Goal: Transaction & Acquisition: Purchase product/service

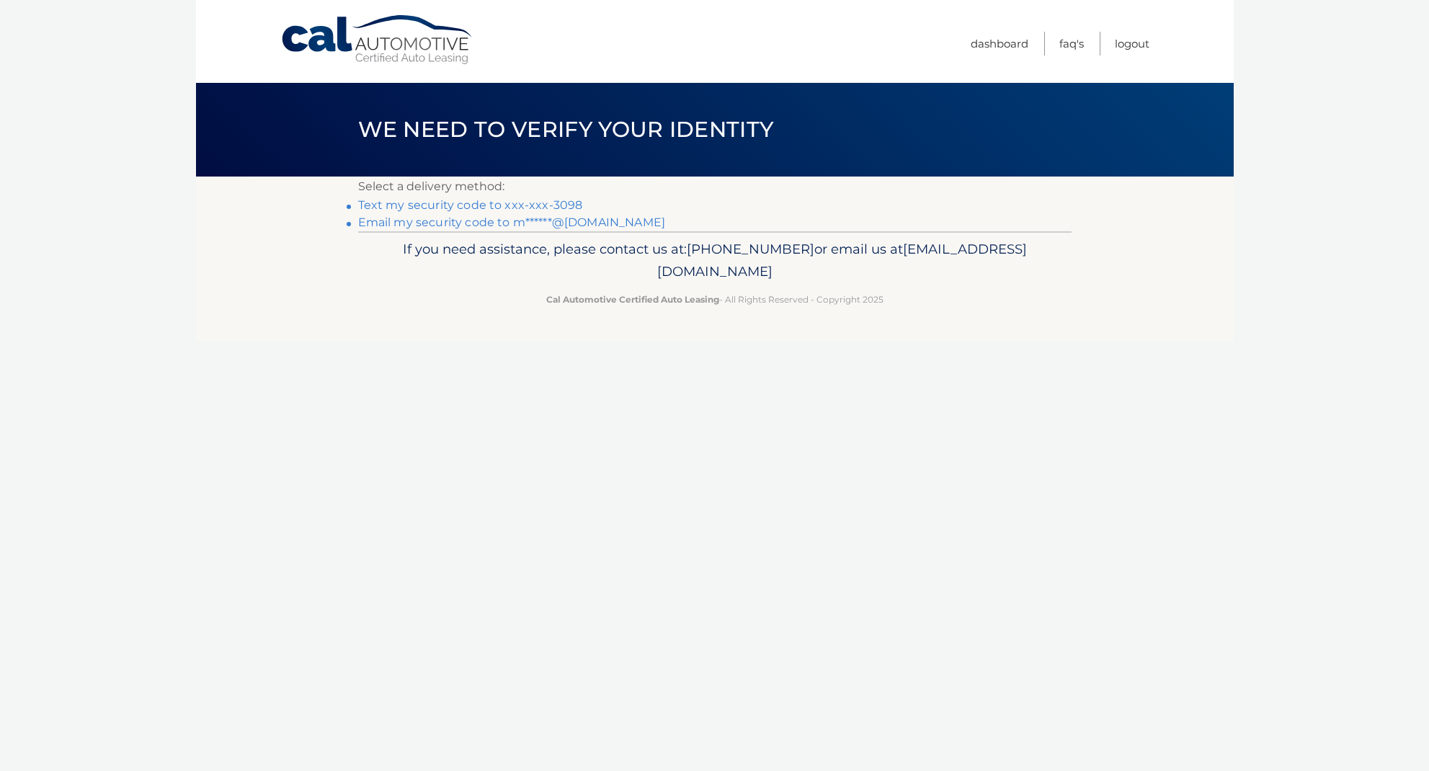
click at [564, 202] on link "Text my security code to xxx-xxx-3098" at bounding box center [470, 205] width 225 height 14
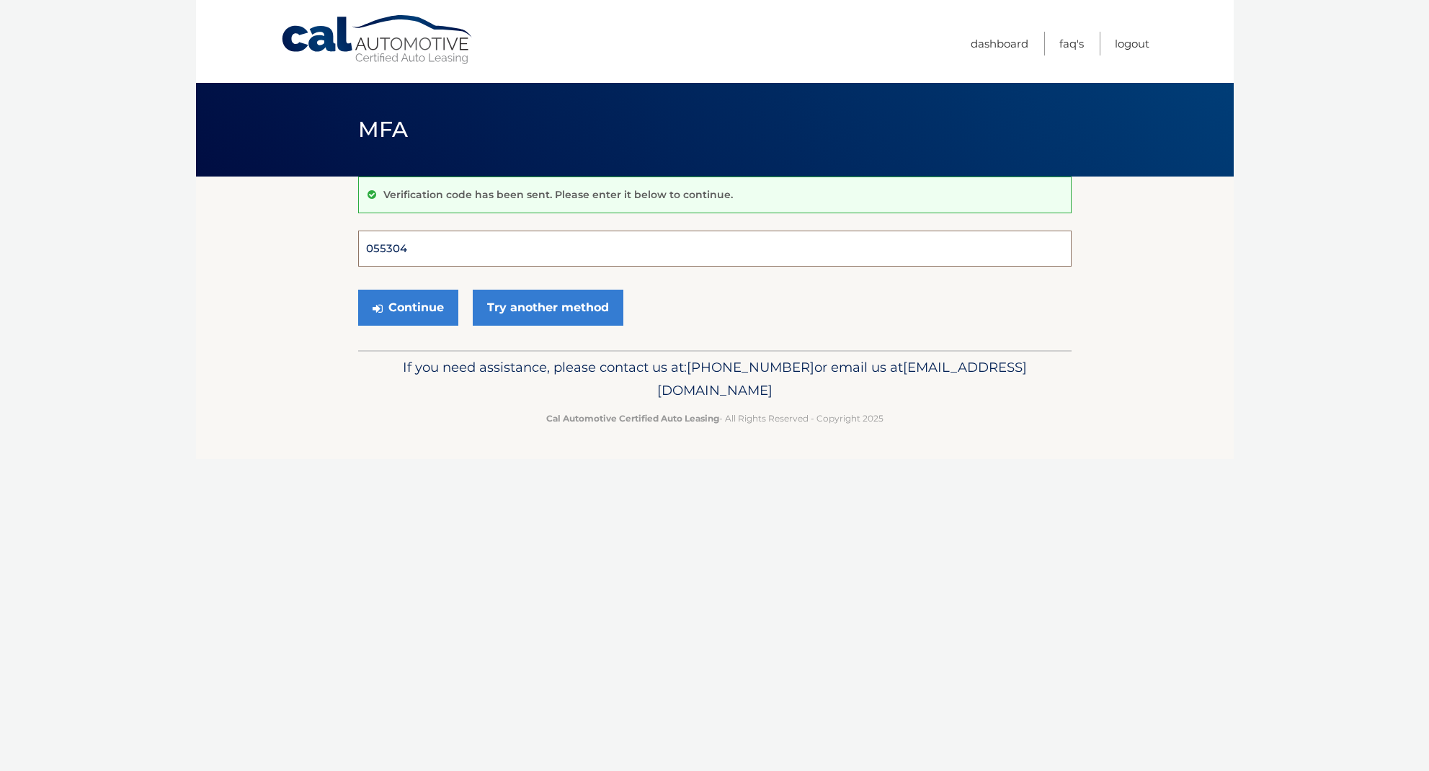
type input "055304"
click at [407, 307] on button "Continue" at bounding box center [408, 308] width 100 height 36
click at [439, 313] on button "Continue" at bounding box center [408, 308] width 100 height 36
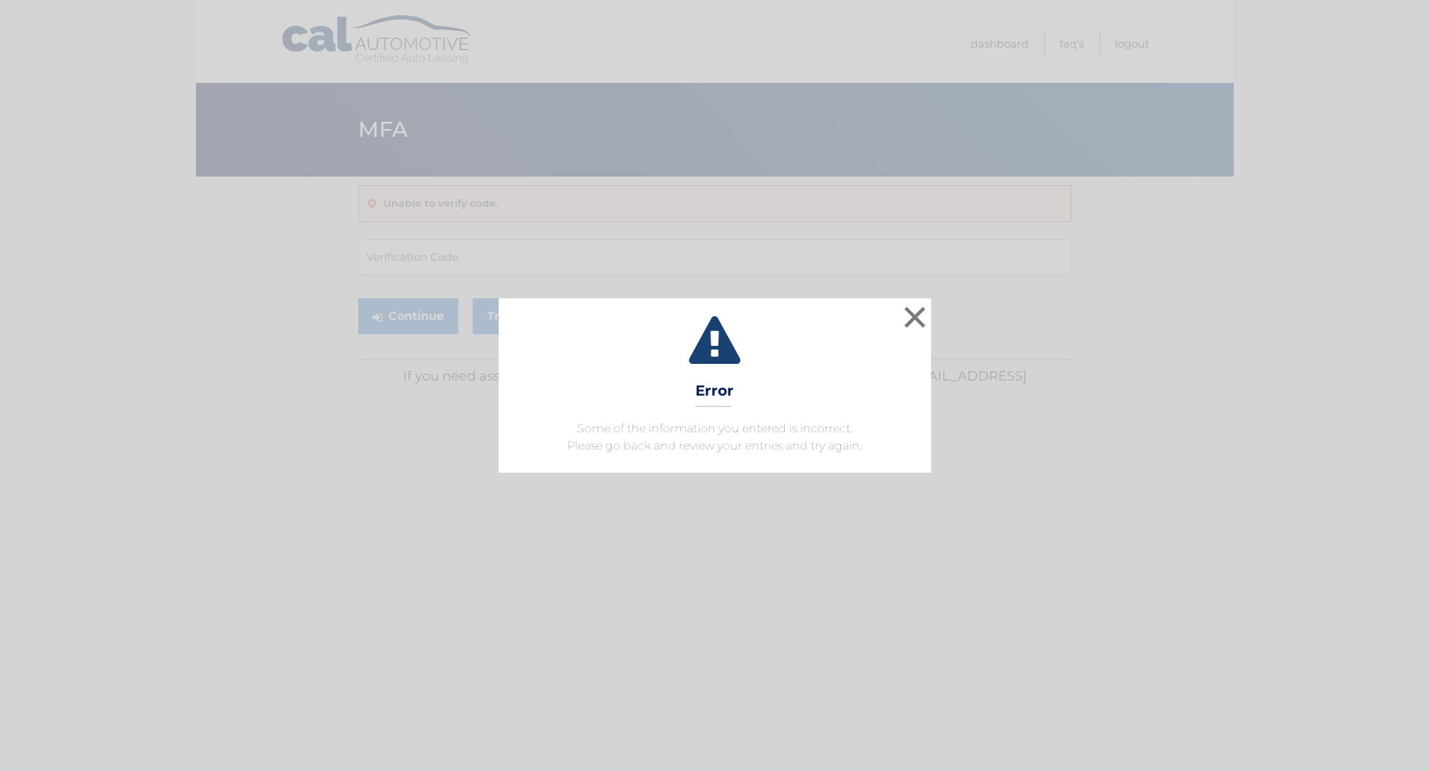
click at [911, 310] on button "×" at bounding box center [914, 317] width 29 height 29
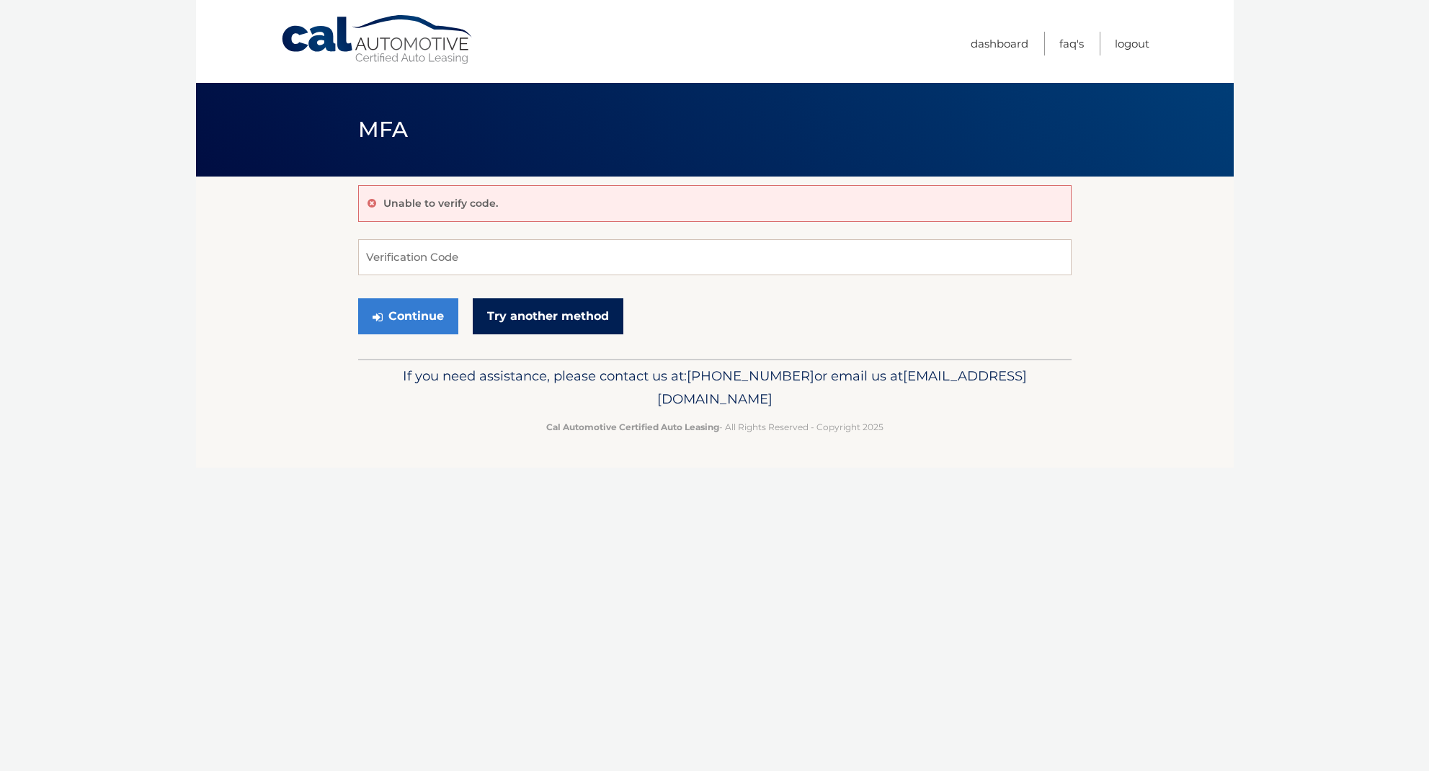
click at [503, 314] on link "Try another method" at bounding box center [548, 316] width 151 height 36
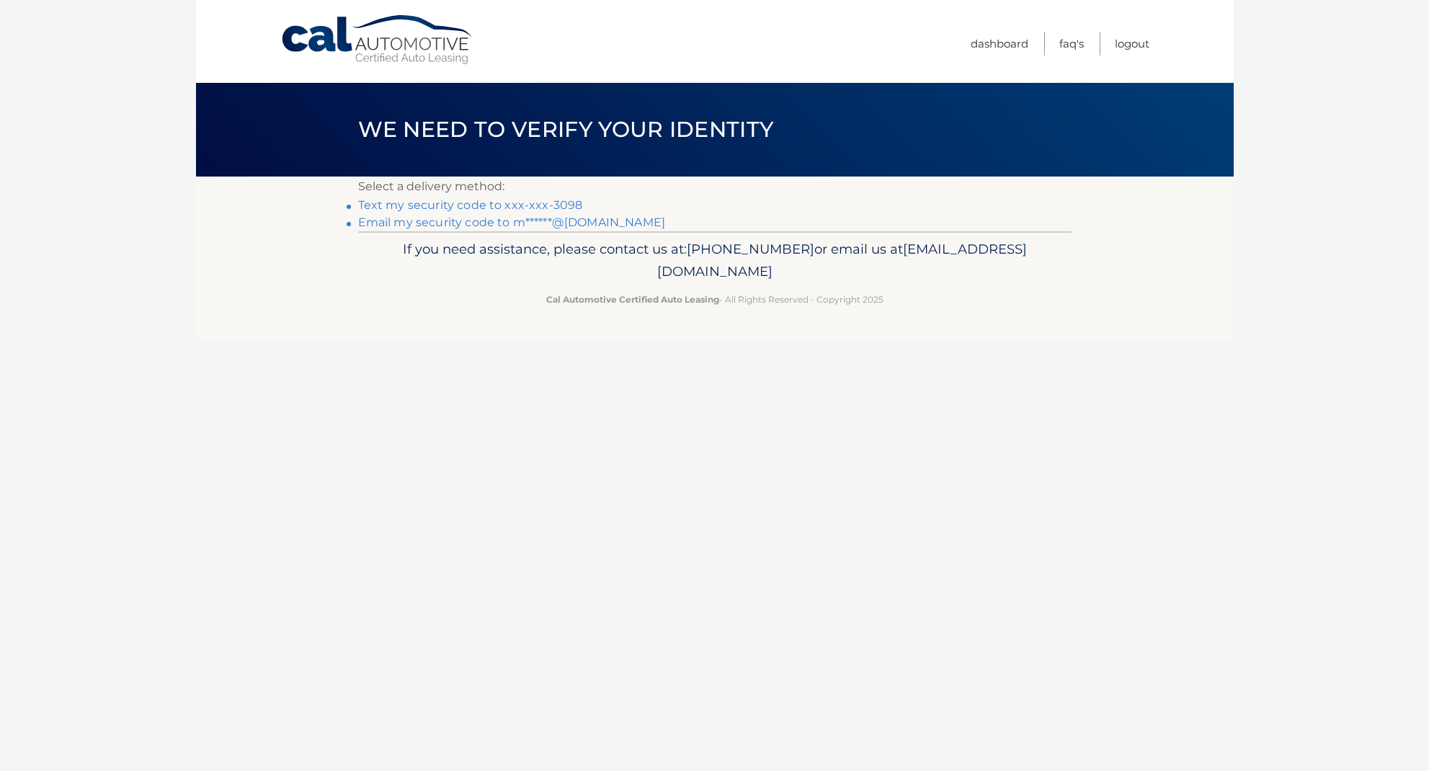
click at [480, 220] on link "Email my security code to m******@aol.com" at bounding box center [512, 222] width 308 height 14
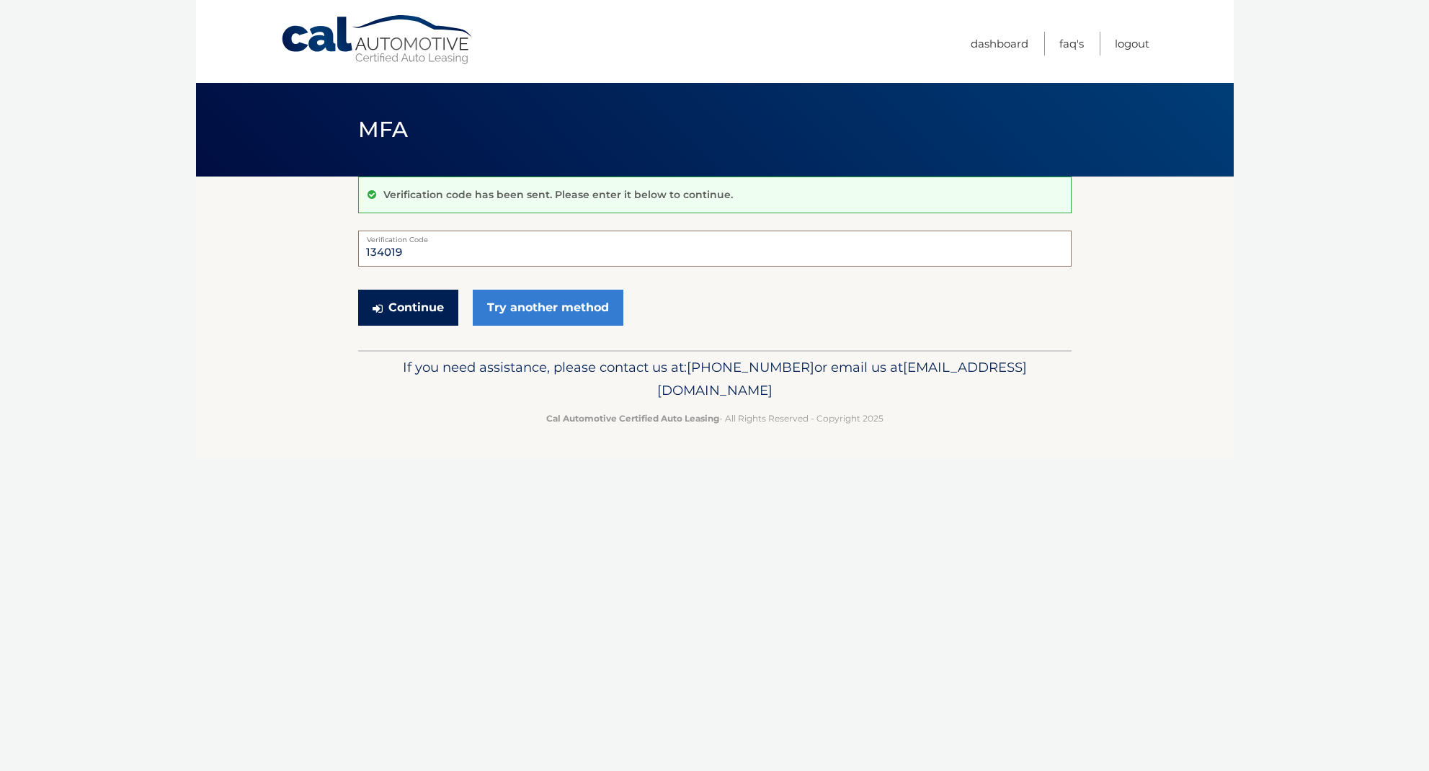
type input "134019"
click at [417, 317] on button "Continue" at bounding box center [408, 308] width 100 height 36
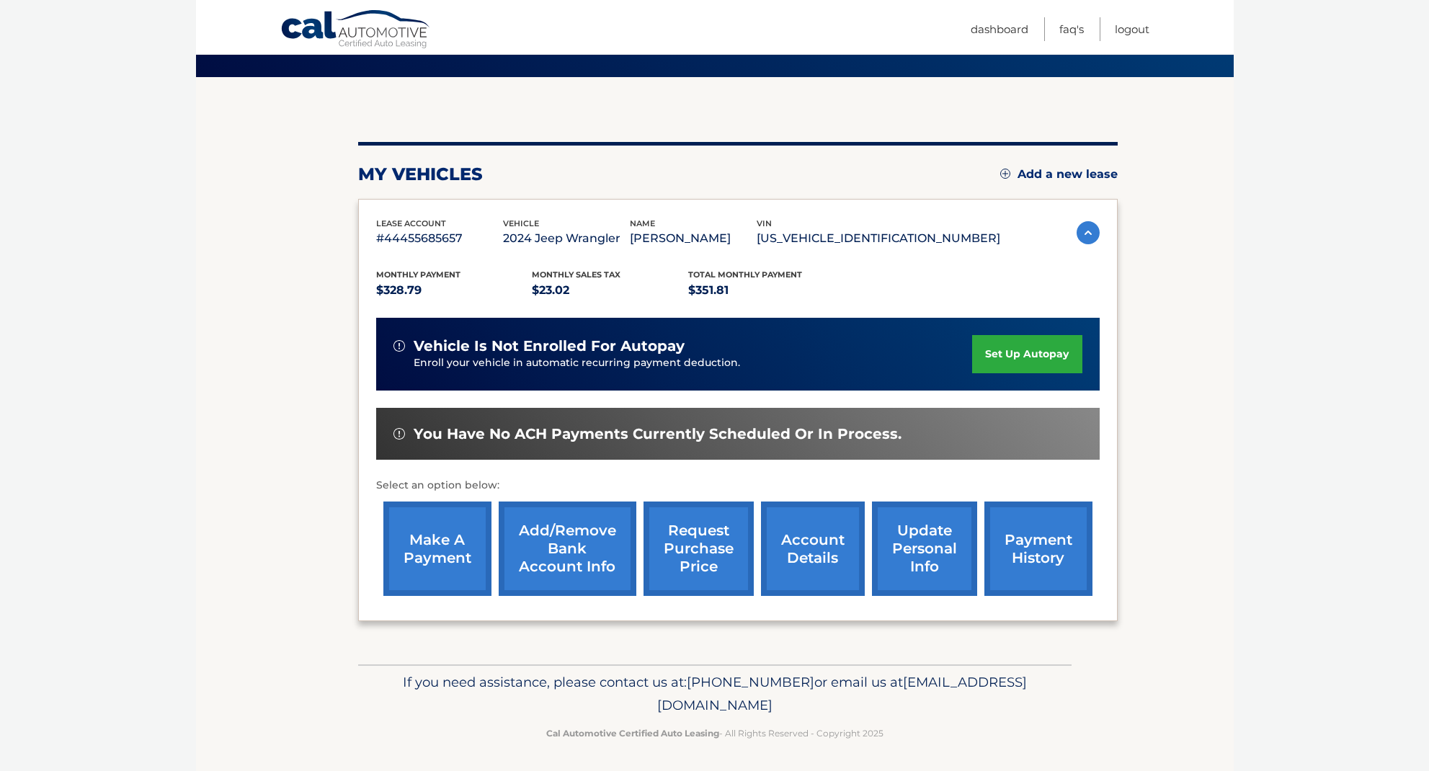
scroll to position [99, 0]
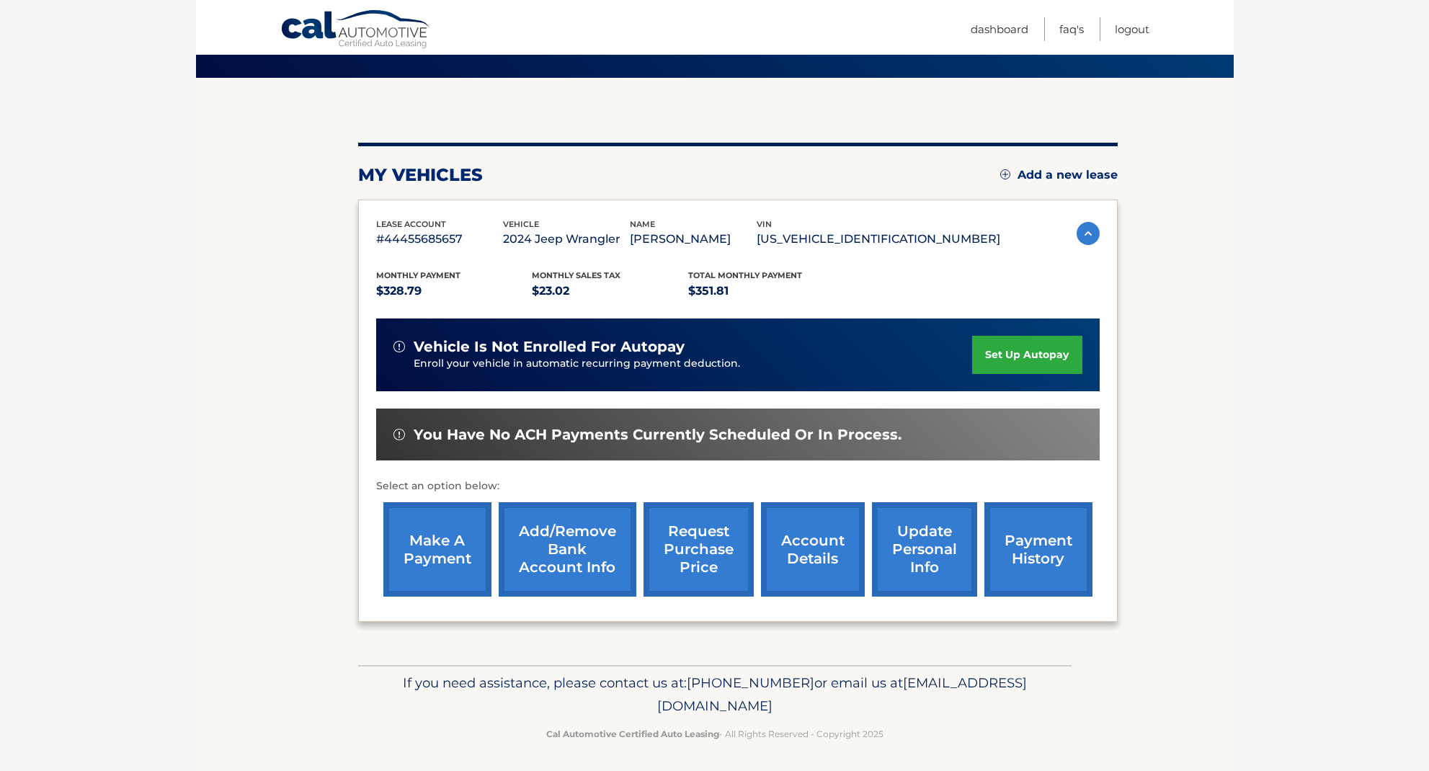
click at [428, 545] on link "make a payment" at bounding box center [437, 549] width 108 height 94
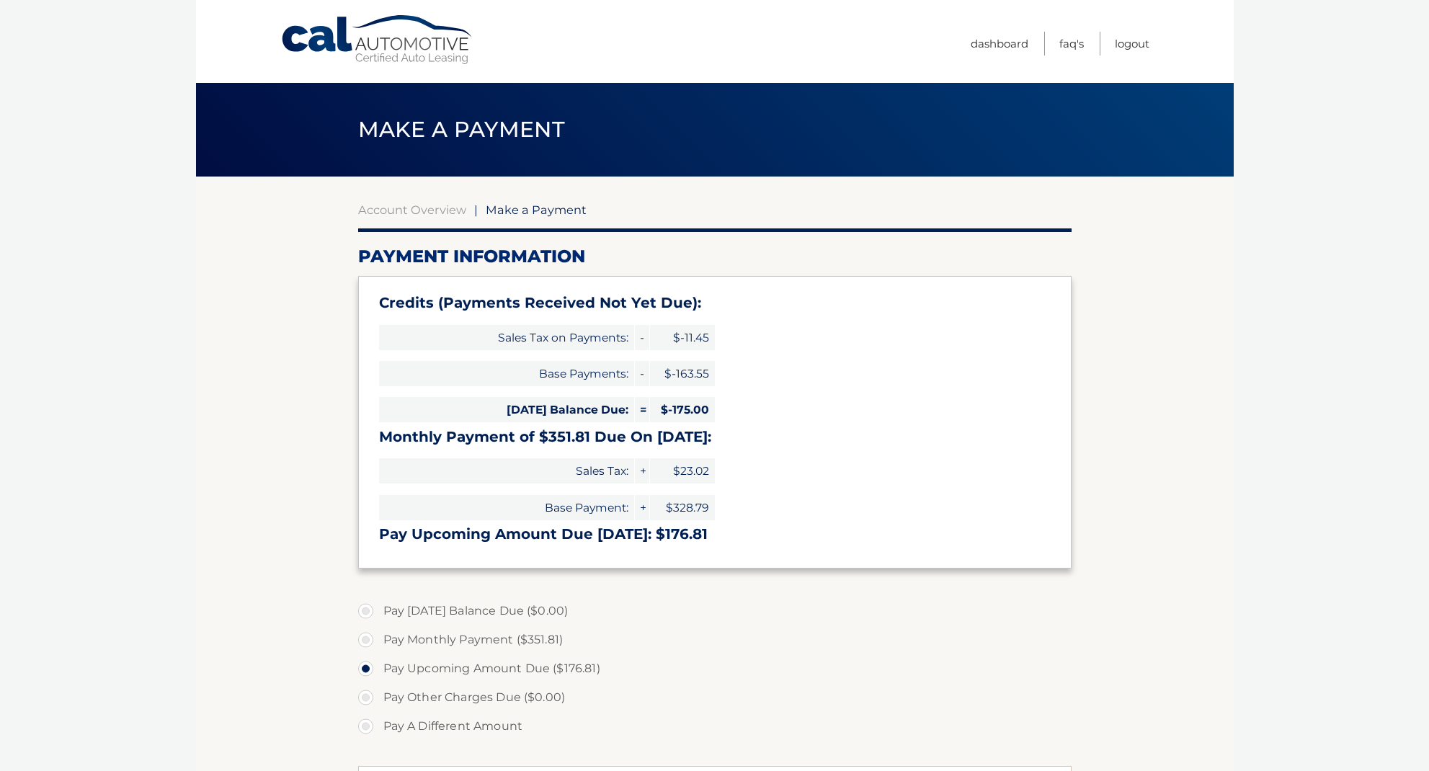
select select "ZWNkNWNlMTEtZmZkNi00YjE2LTg2MDAtZmQ1M2NmNjVlOTFi"
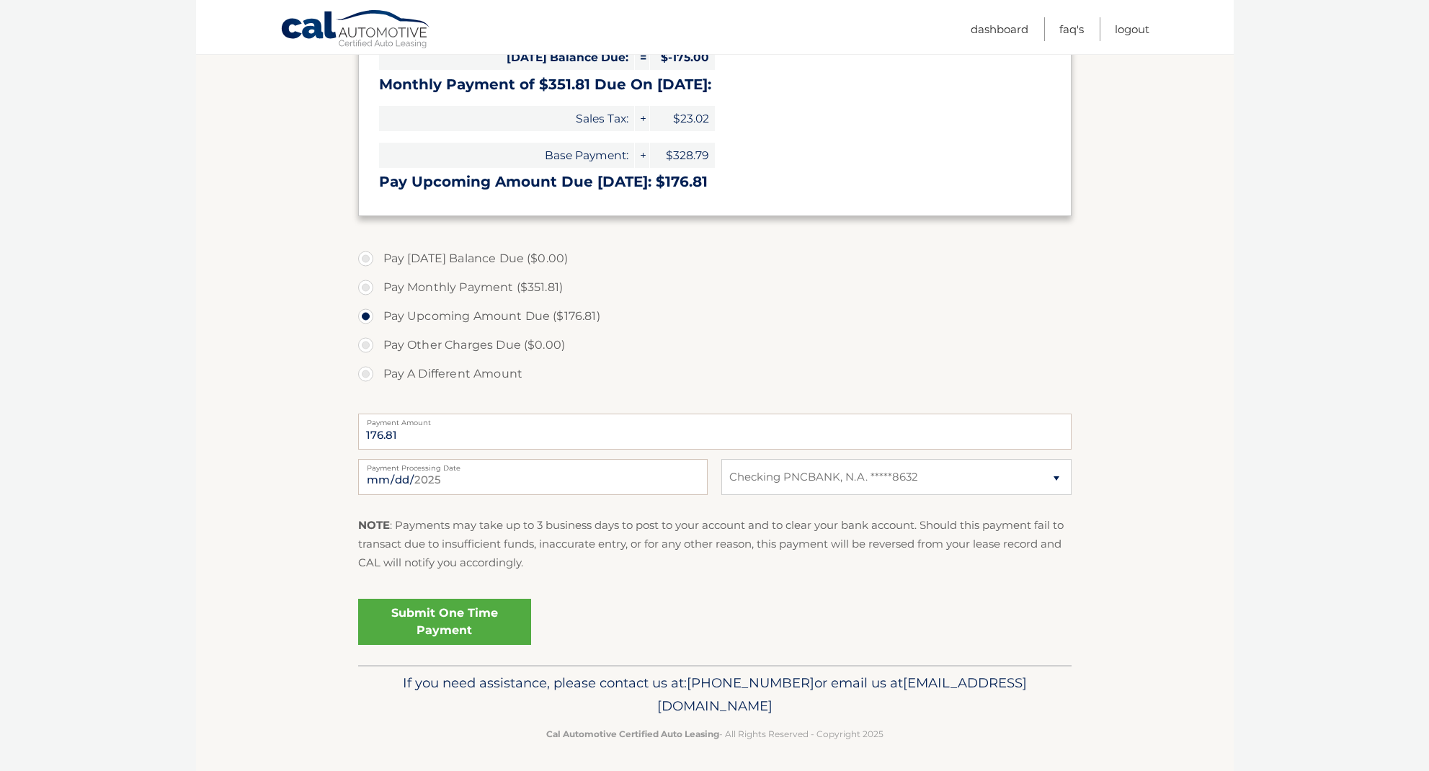
scroll to position [352, 0]
click at [447, 628] on link "Submit One Time Payment" at bounding box center [444, 622] width 173 height 46
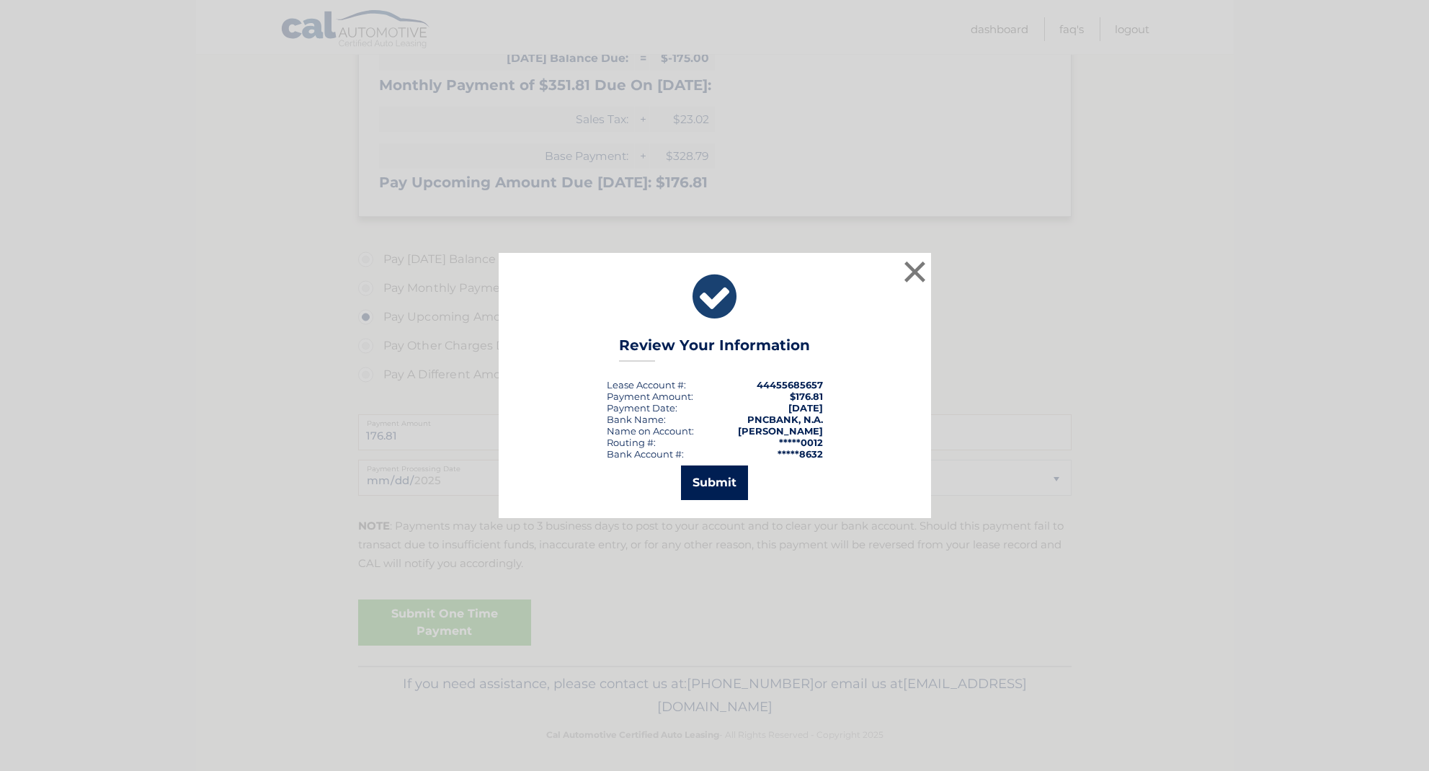
click at [709, 483] on button "Submit" at bounding box center [714, 482] width 67 height 35
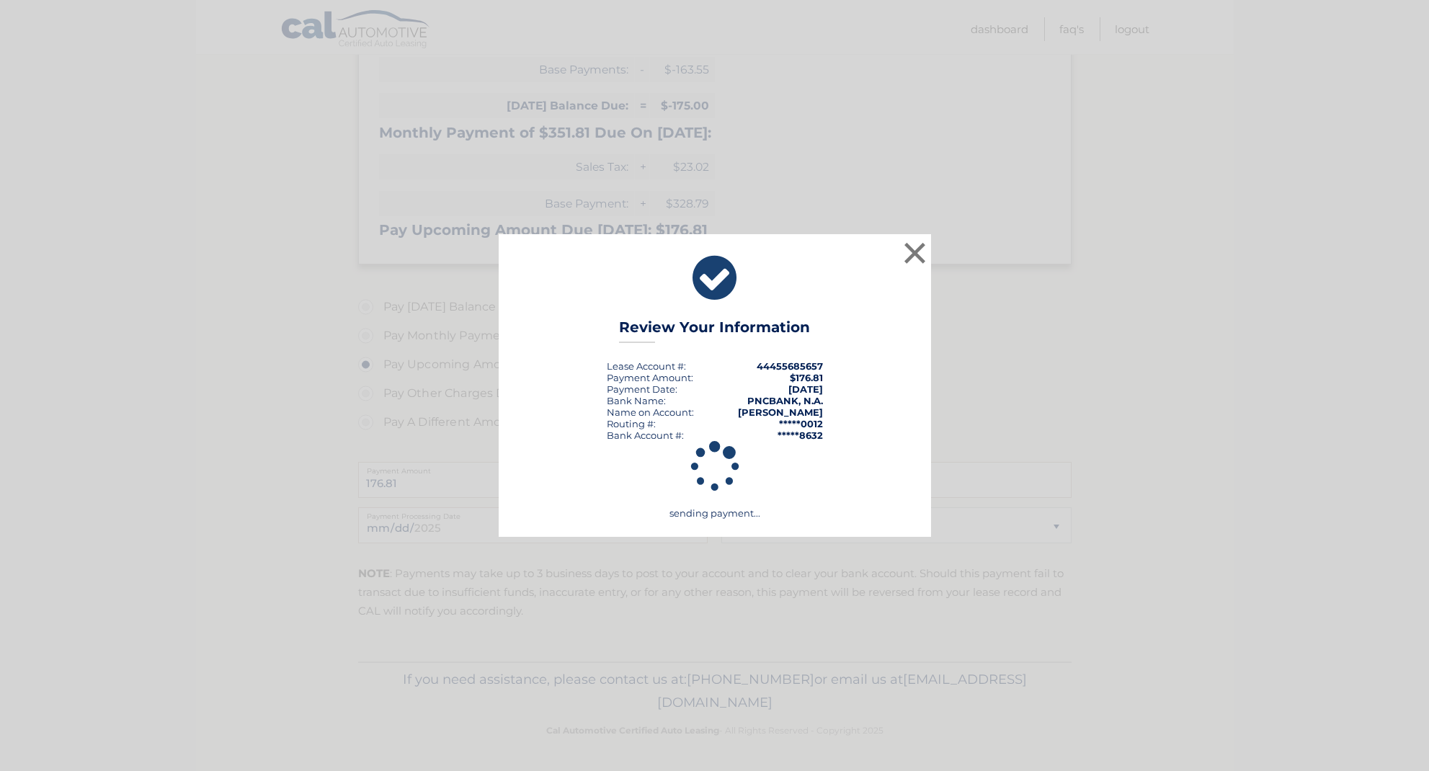
scroll to position [300, 0]
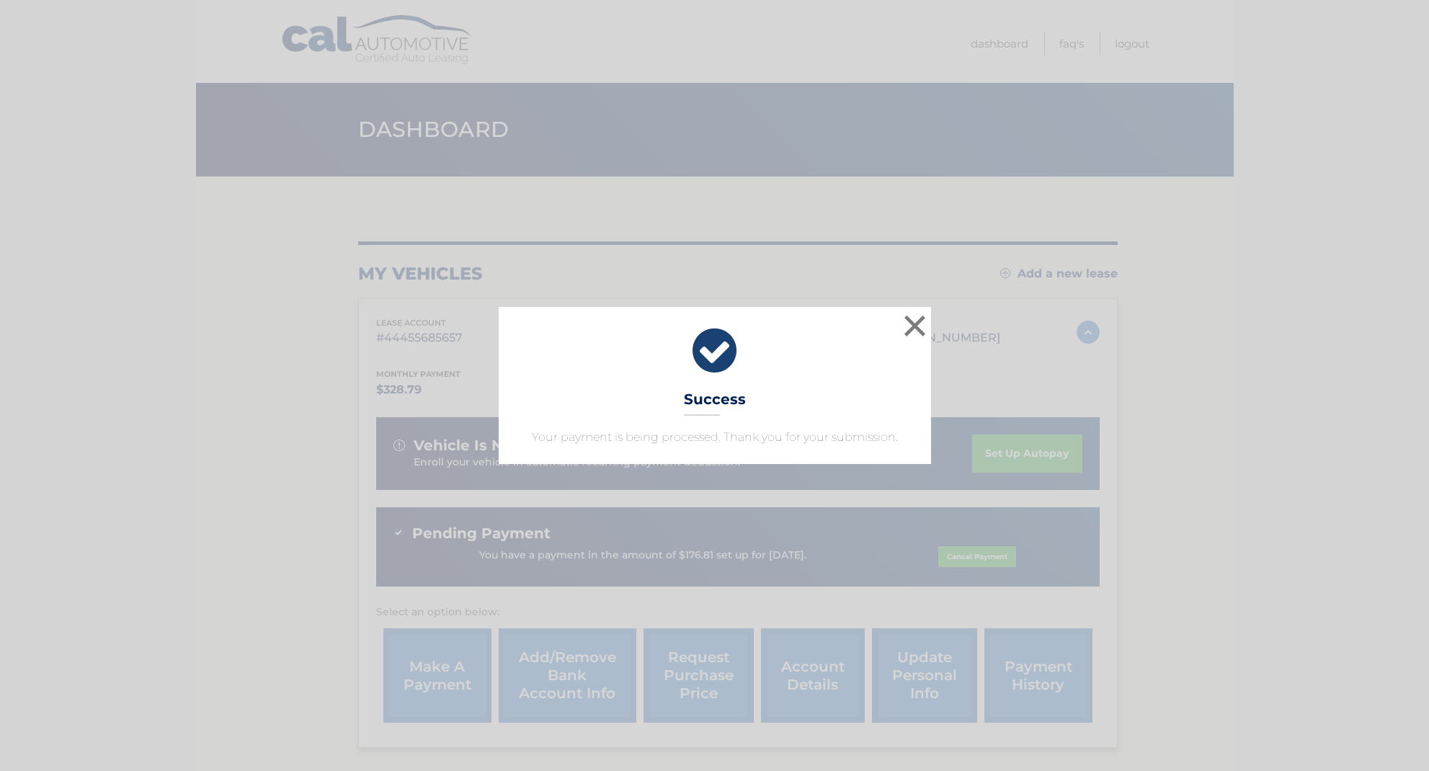
click at [916, 322] on button "×" at bounding box center [914, 325] width 29 height 29
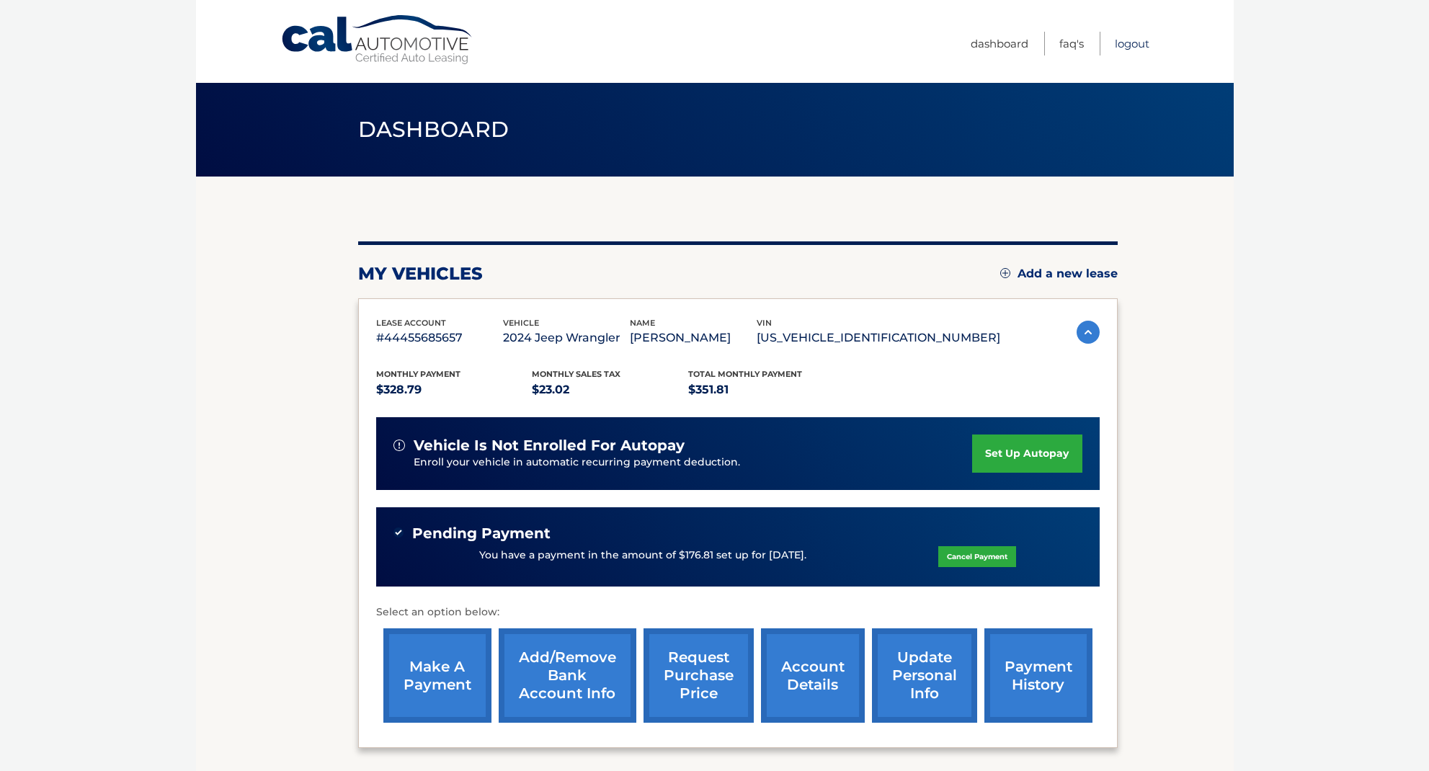
click at [1118, 41] on link "Logout" at bounding box center [1131, 44] width 35 height 24
